Goal: Task Accomplishment & Management: Complete application form

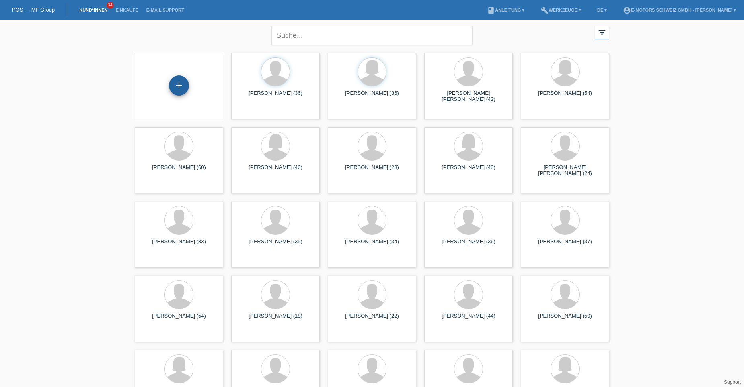
click at [176, 90] on div "+" at bounding box center [179, 86] width 20 height 20
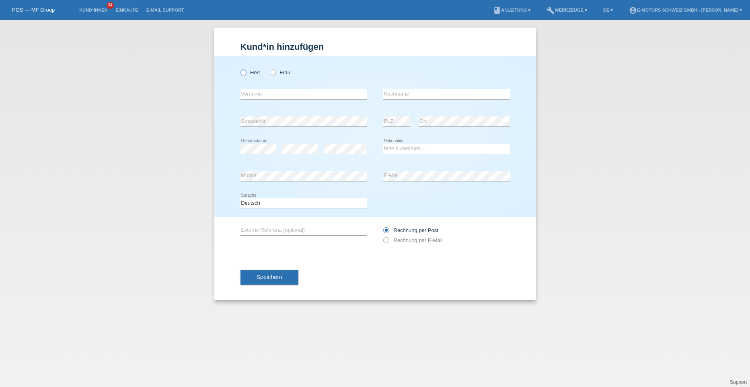
click at [239, 68] on icon at bounding box center [239, 68] width 0 height 0
click at [242, 72] on input "Herr" at bounding box center [242, 72] width 5 height 5
radio input "true"
click at [250, 100] on div "error Vorname" at bounding box center [303, 94] width 127 height 27
click at [252, 95] on input "text" at bounding box center [303, 94] width 127 height 10
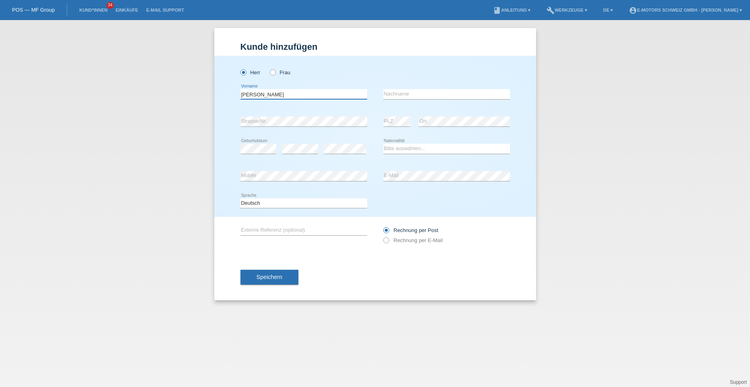
type input "[PERSON_NAME]"
click at [389, 94] on input "text" at bounding box center [446, 94] width 127 height 10
type input "Aliu"
click at [364, 133] on div "error Strasse/Nr." at bounding box center [303, 121] width 127 height 27
click at [410, 147] on select "Bitte auswählen... Schweiz Deutschland Liechtenstein Österreich ------------ Af…" at bounding box center [446, 149] width 127 height 10
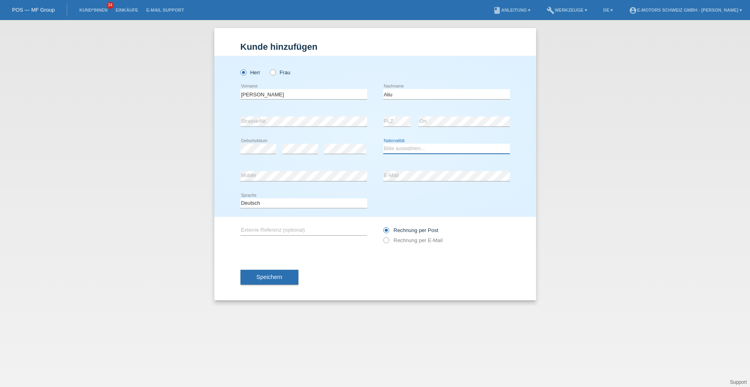
select select "RS"
click at [383, 144] on select "Bitte auswählen... Schweiz Deutschland Liechtenstein Österreich ------------ Af…" at bounding box center [446, 149] width 127 height 10
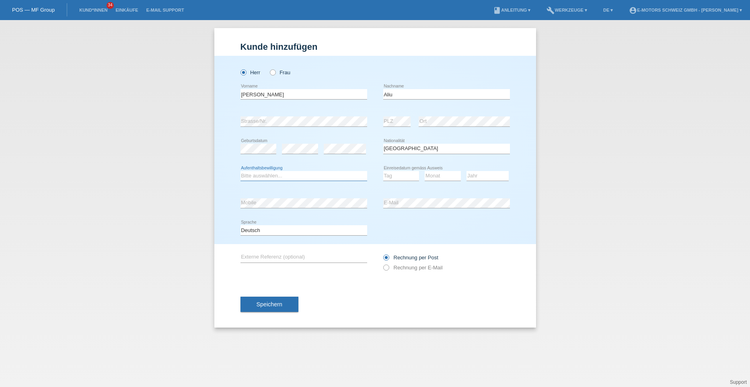
click at [290, 174] on select "Bitte auswählen... C B B - Flüchtlingsstatus Andere" at bounding box center [303, 176] width 127 height 10
select select "B"
click at [240, 171] on select "Bitte auswählen... C B B - Flüchtlingsstatus Andere" at bounding box center [303, 176] width 127 height 10
click at [399, 173] on select "Tag 01 02 03 04 05 06 07 08 09 10 11" at bounding box center [401, 176] width 36 height 10
select select "08"
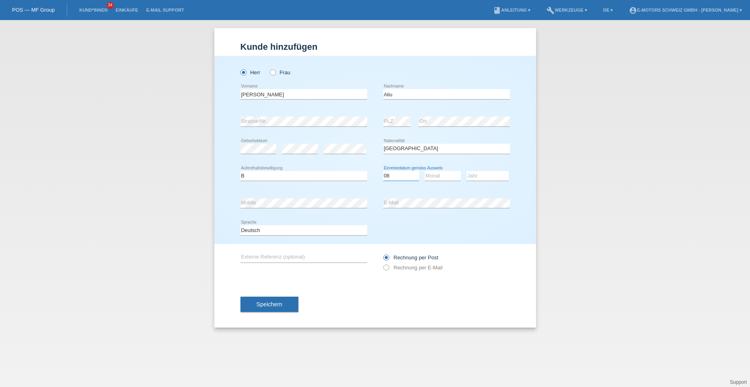
click at [383, 171] on select "Tag 01 02 03 04 05 06 07 08 09 10 11" at bounding box center [401, 176] width 36 height 10
click at [430, 173] on select "Monat 01 02 03 04 05 06 07 08 09 10 11" at bounding box center [442, 176] width 36 height 10
select select "08"
click at [424, 171] on select "Monat 01 02 03 04 05 06 07 08 09 10 11" at bounding box center [442, 176] width 36 height 10
click at [478, 175] on select "Jahr 2025 2024 2023 2022 2021 2020 2019 2018 2017 2016 2015 2014 2013 2012 2011…" at bounding box center [487, 176] width 42 height 10
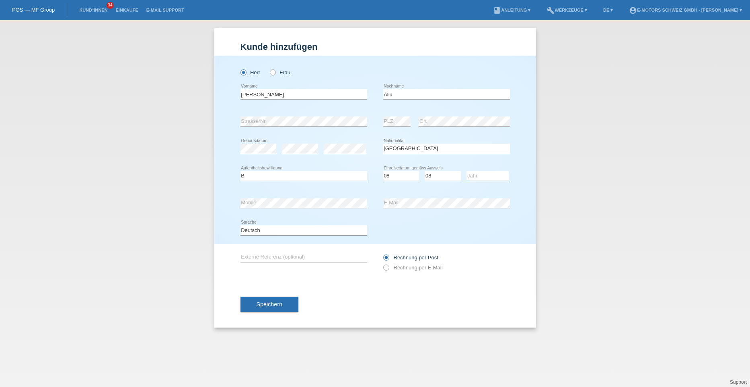
select select "1999"
click at [466, 171] on select "Jahr 2025 2024 2023 2022 2021 2020 2019 2018 2017 2016 2015 2014 2013 2012 2011…" at bounding box center [487, 176] width 42 height 10
click at [408, 212] on div "error E-Mail" at bounding box center [446, 203] width 127 height 27
click at [260, 306] on span "Speichern" at bounding box center [269, 304] width 26 height 6
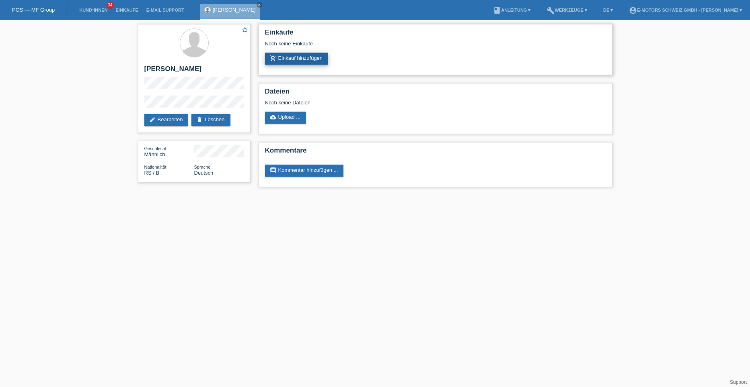
click at [279, 57] on link "add_shopping_cart Einkauf hinzufügen" at bounding box center [297, 59] width 64 height 12
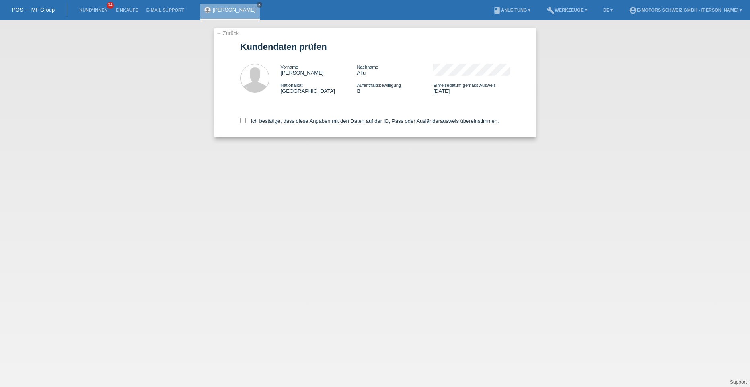
click at [239, 120] on div "← Zurück Kundendaten prüfen Vorname Ali Nachname Aliu Nationalität Serbien Aufe…" at bounding box center [375, 82] width 322 height 109
click at [242, 121] on icon at bounding box center [242, 120] width 5 height 5
click at [242, 121] on input "Ich bestätige, dass diese Angaben mit den Daten auf der ID, Pass oder Ausländer…" at bounding box center [242, 120] width 5 height 5
checkbox input "true"
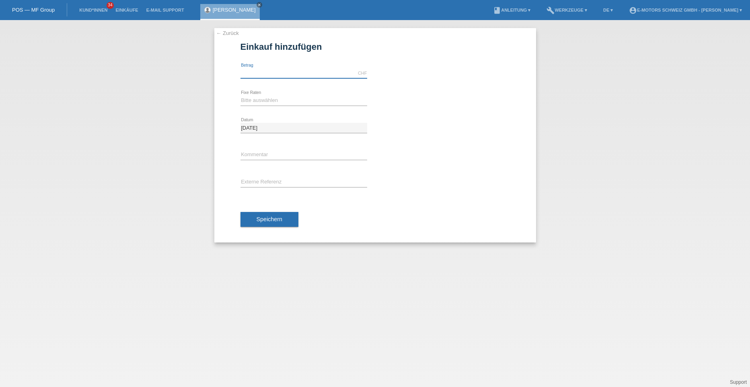
click at [257, 74] on input "text" at bounding box center [303, 73] width 127 height 10
type input "7000.00"
click at [262, 98] on select "Bitte auswählen 12 Raten 24 Raten 36 Raten 48 Raten" at bounding box center [303, 101] width 127 height 10
select select "214"
click at [240, 96] on select "Bitte auswählen 12 Raten 24 Raten 36 Raten 48 Raten" at bounding box center [303, 101] width 127 height 10
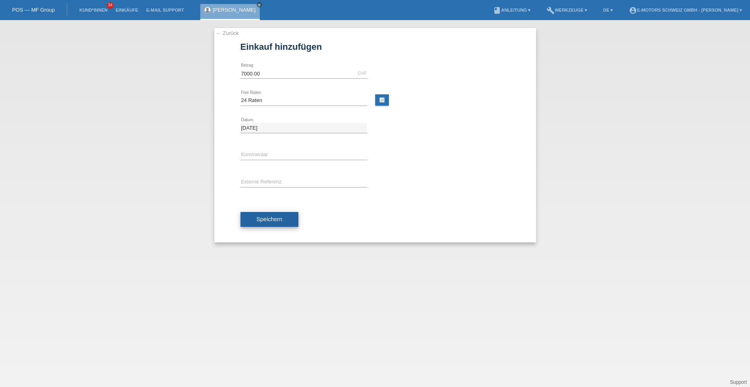
click at [269, 216] on span "Speichern" at bounding box center [269, 219] width 26 height 6
